Goal: Task Accomplishment & Management: Manage account settings

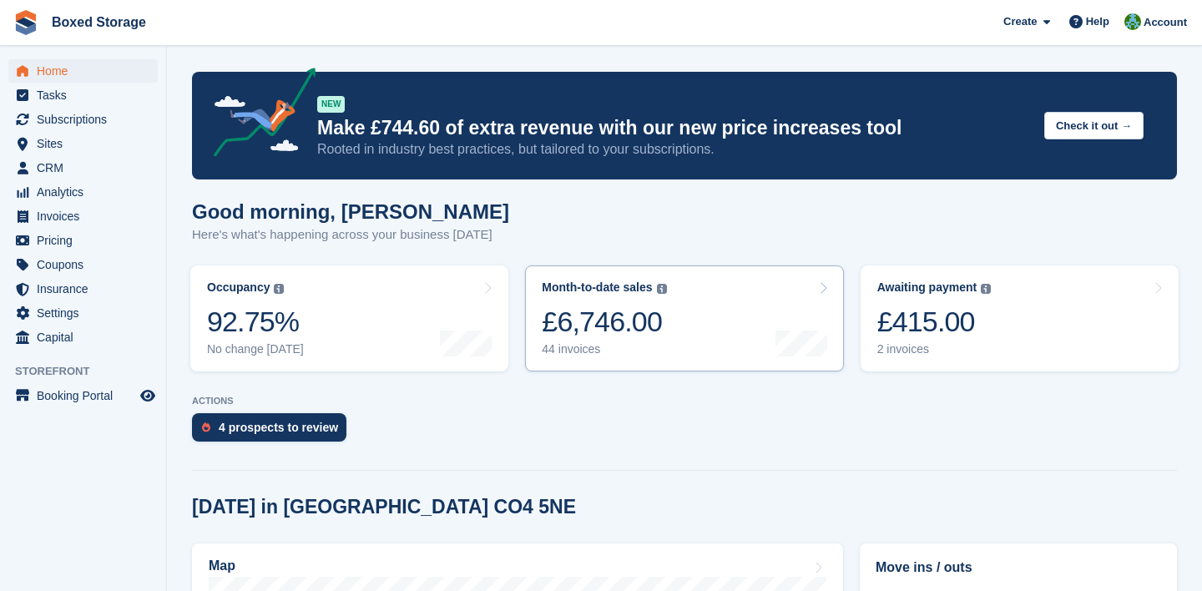
click at [646, 359] on link "Month-to-date sales The sum of all finalised invoices generated this month to d…" at bounding box center [684, 318] width 318 height 106
click at [83, 113] on span "Subscriptions" at bounding box center [87, 119] width 100 height 23
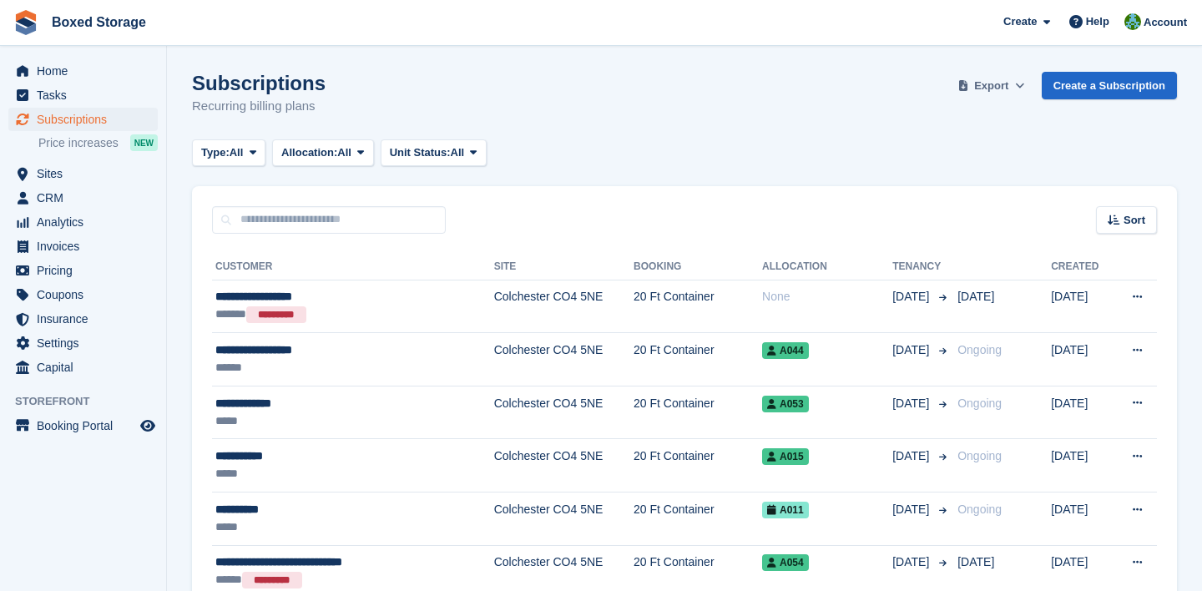
click at [993, 91] on span "Export" at bounding box center [991, 86] width 34 height 17
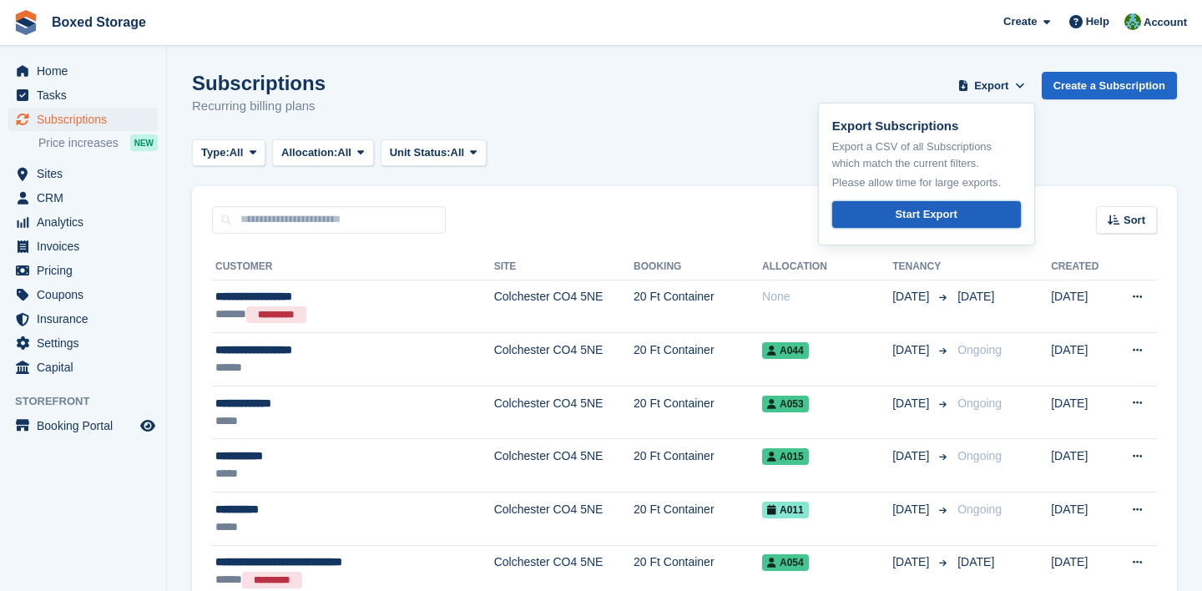
click at [926, 218] on div "Start Export" at bounding box center [926, 214] width 62 height 17
click at [75, 69] on span "Home" at bounding box center [87, 70] width 100 height 23
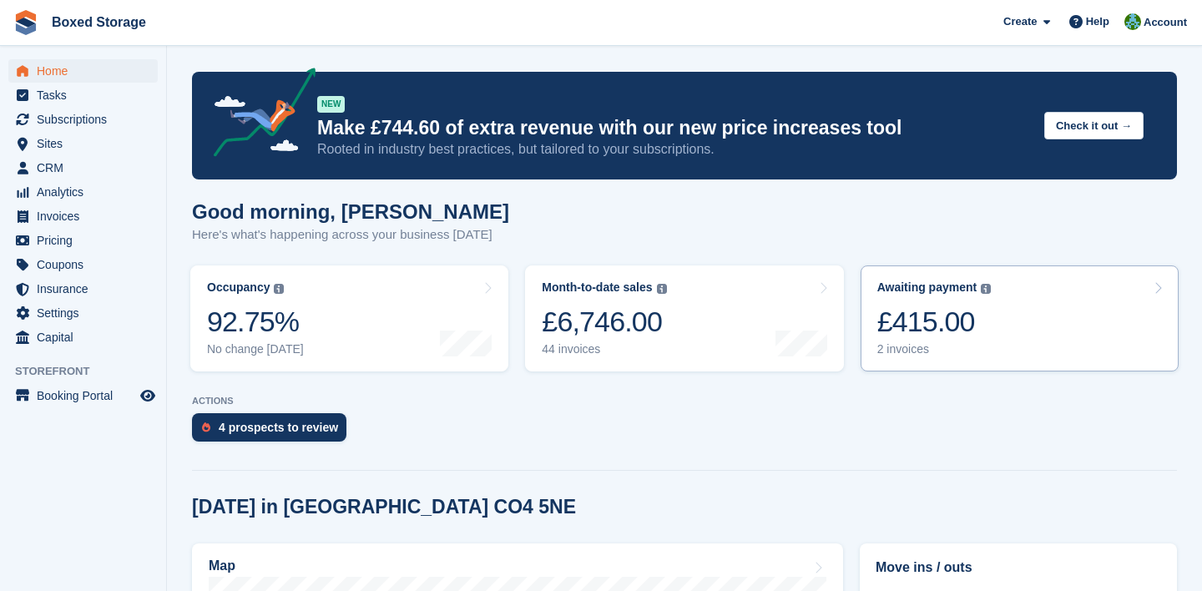
click at [891, 346] on div "2 invoices" at bounding box center [934, 349] width 114 height 14
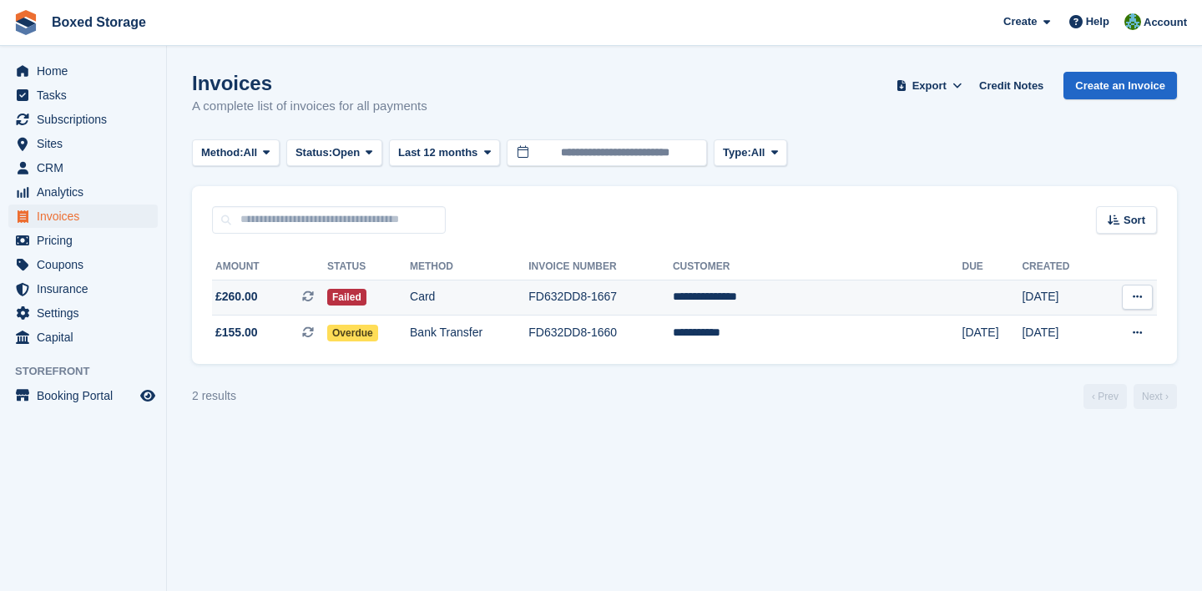
click at [865, 300] on td "**********" at bounding box center [818, 298] width 290 height 36
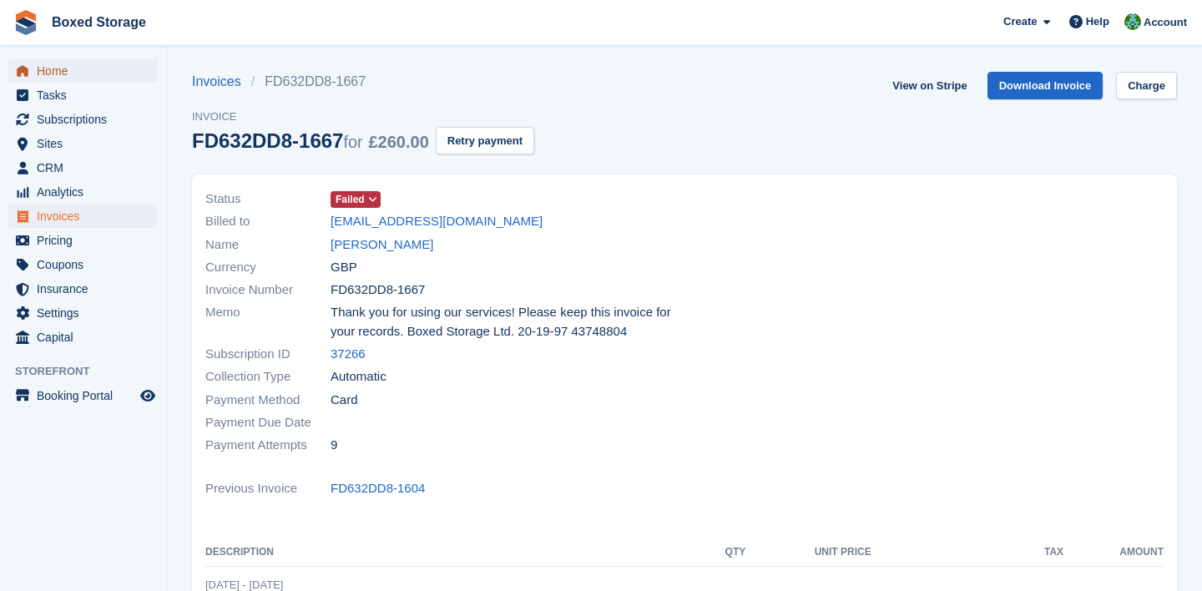
click at [61, 68] on span "Home" at bounding box center [87, 70] width 100 height 23
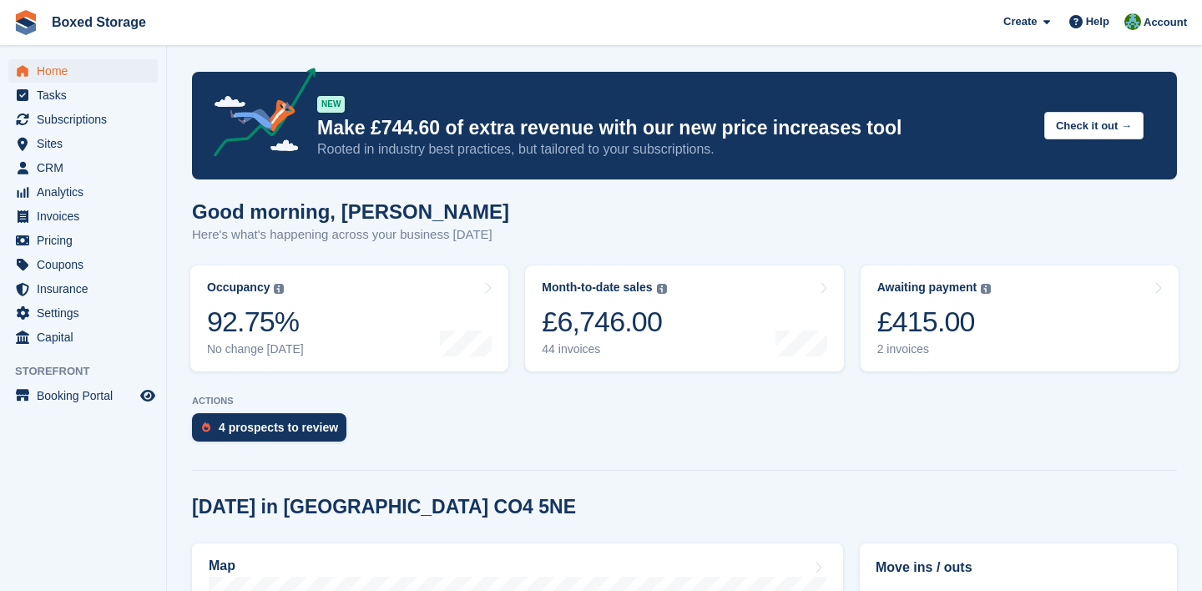
scroll to position [153, 0]
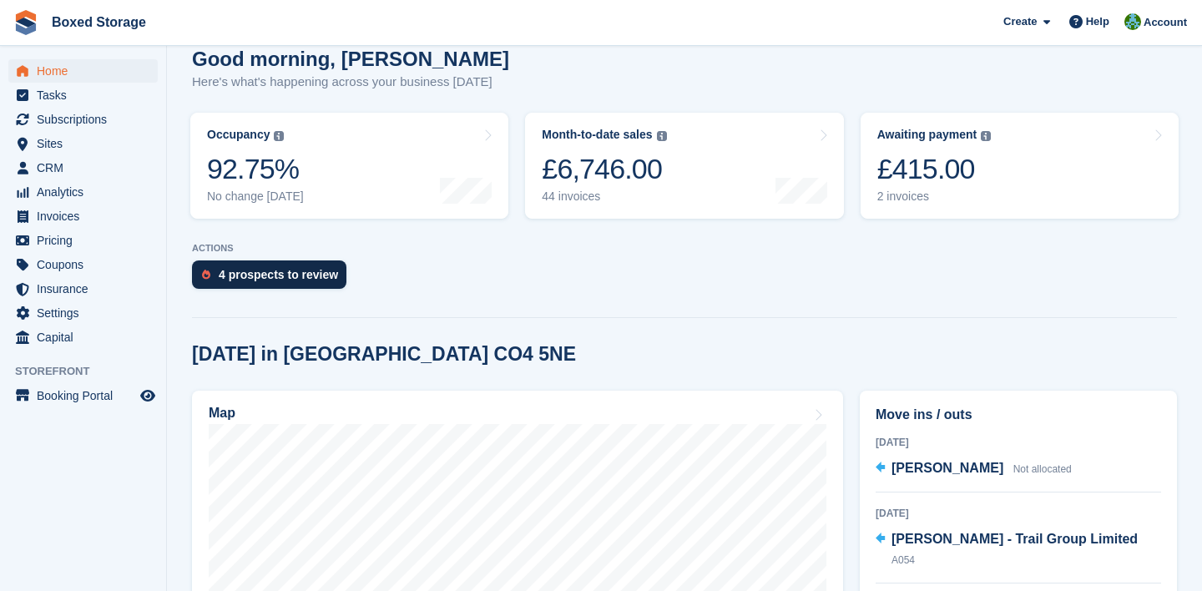
click at [242, 286] on div "4 prospects to review" at bounding box center [269, 274] width 154 height 28
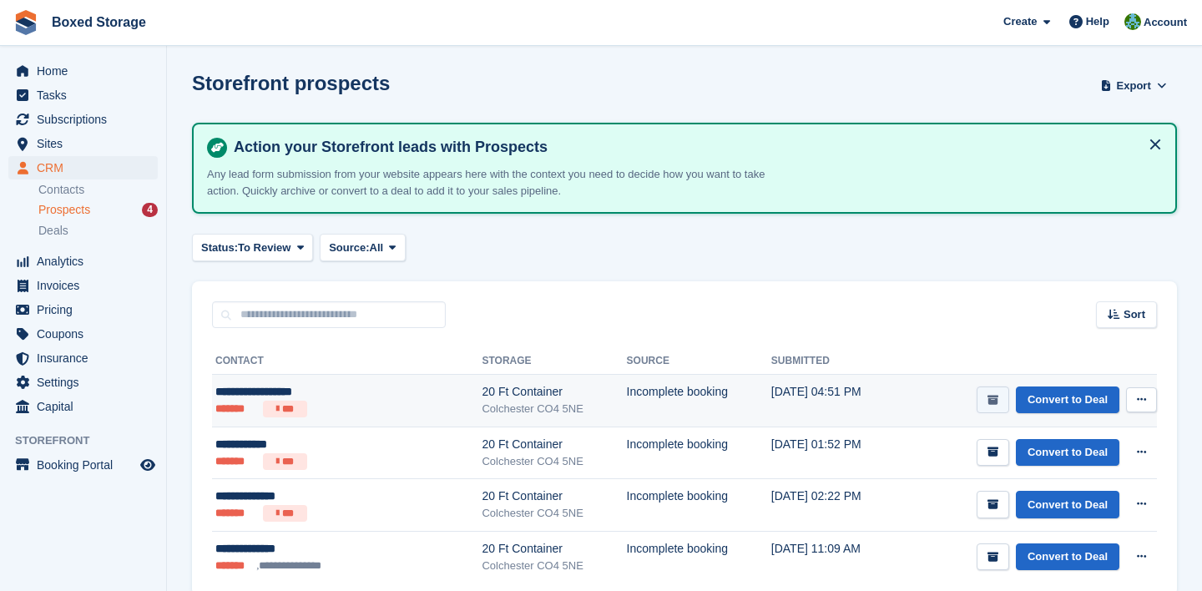
click at [997, 403] on button "submit" at bounding box center [992, 400] width 33 height 28
